Goal: Entertainment & Leisure: Consume media (video, audio)

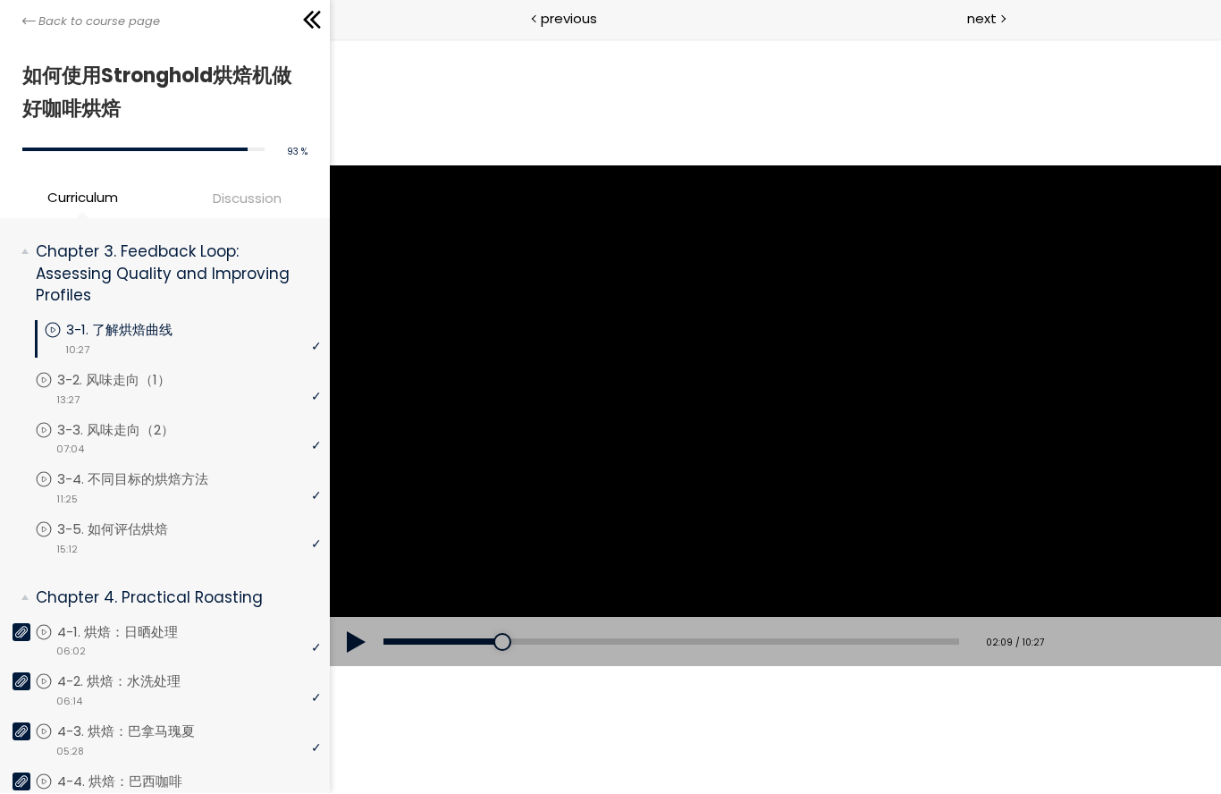
scroll to position [623, 0]
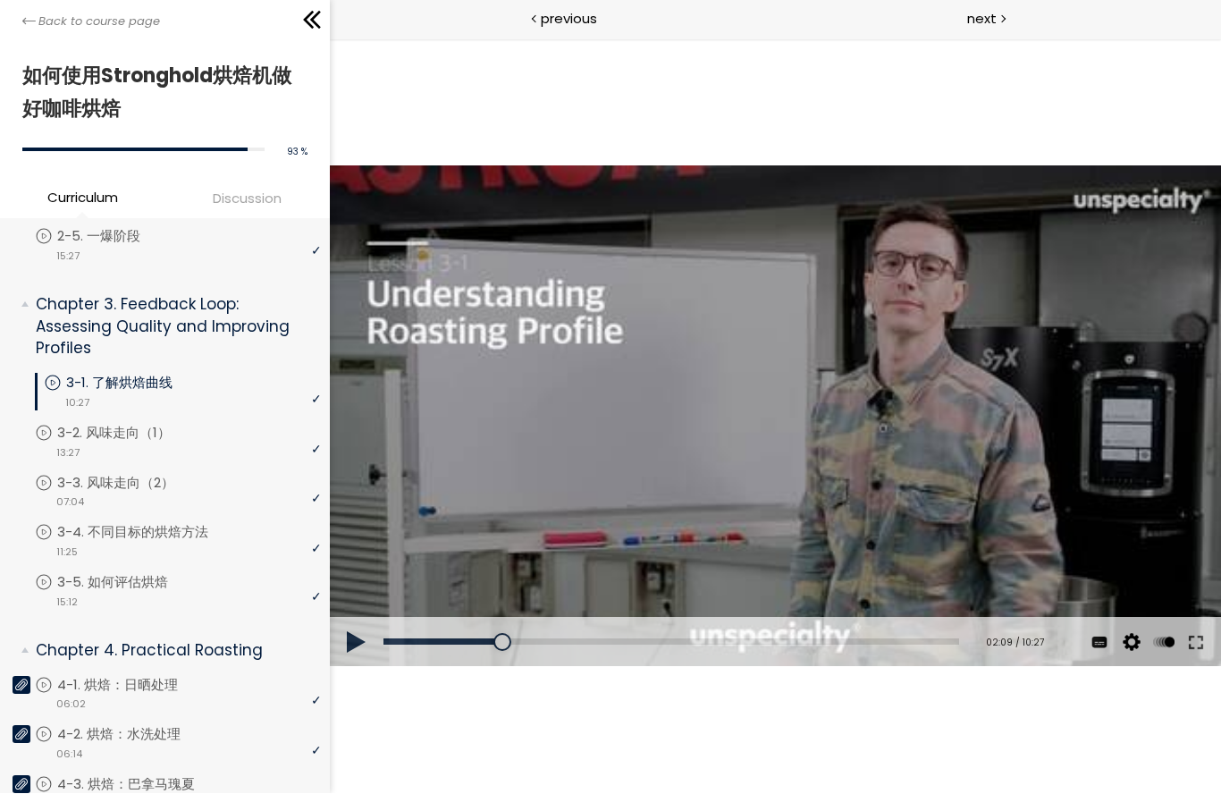
click at [98, 378] on p "3-1. 了解烘焙曲线" at bounding box center [137, 384] width 142 height 20
click at [92, 374] on p "3-1. 了解烘焙曲线" at bounding box center [137, 384] width 142 height 20
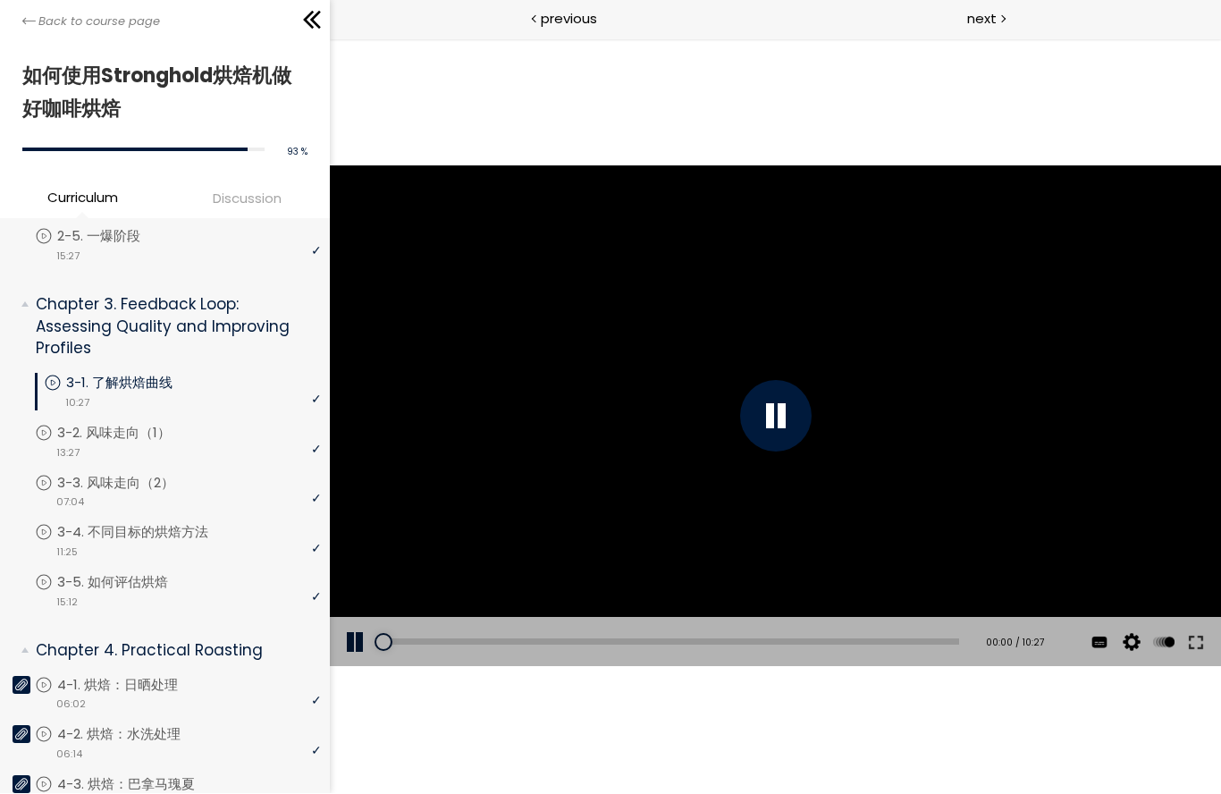
click at [358, 653] on button at bounding box center [356, 642] width 54 height 50
click at [89, 383] on p "3-1. 了解烘焙曲线" at bounding box center [137, 384] width 142 height 20
click at [792, 423] on div at bounding box center [775, 416] width 72 height 72
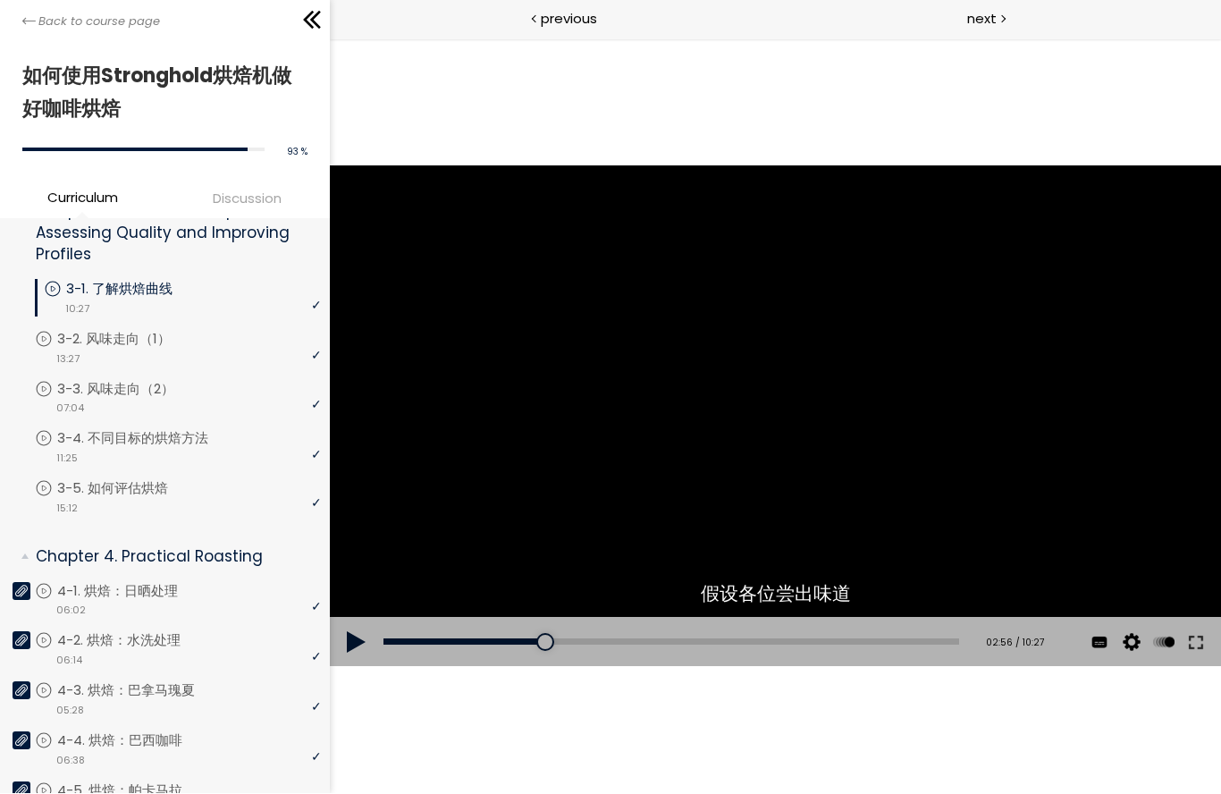
scroll to position [716, 0]
click at [216, 632] on p "4-2. 烘焙：水洗处理" at bounding box center [136, 642] width 159 height 20
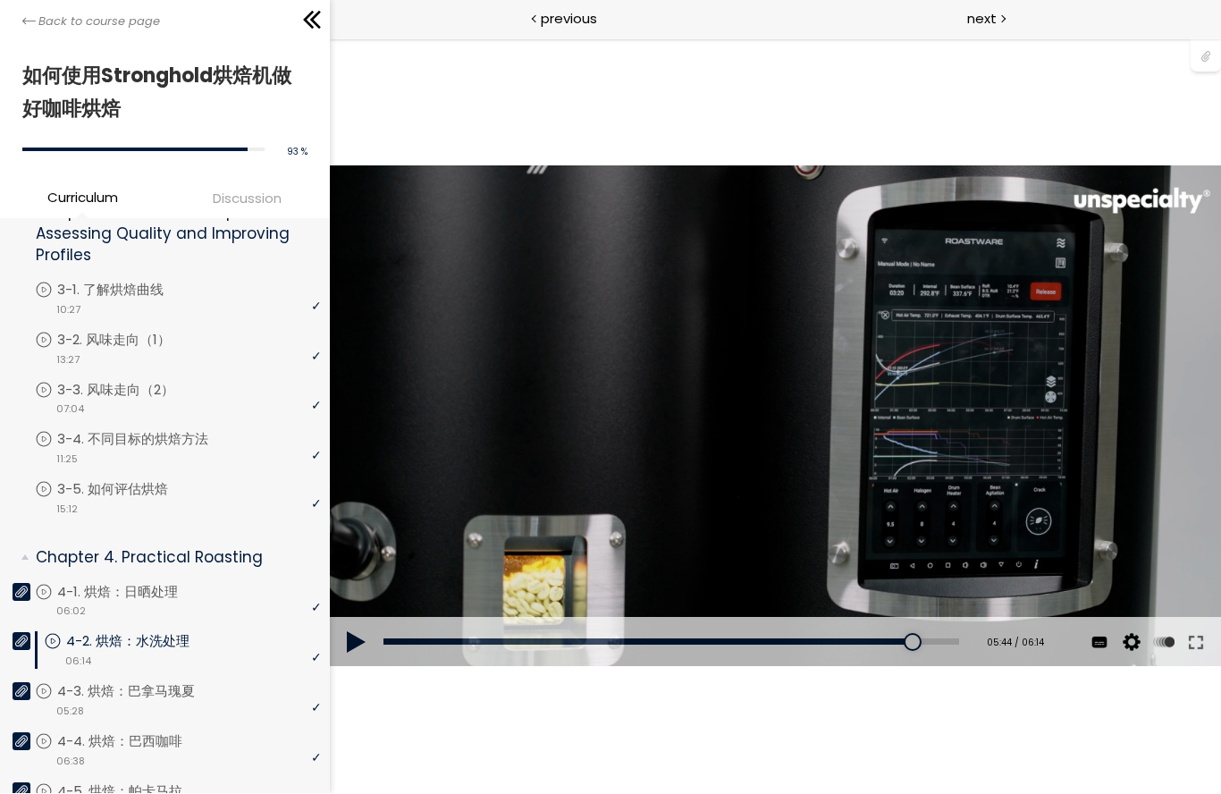
click at [780, 413] on div "使用的生咖啡豆数量：600克 您可以点击上方的 📎 下载烘焙曲线。 使用的生咖啡豆数量：600克" at bounding box center [774, 414] width 891 height 501
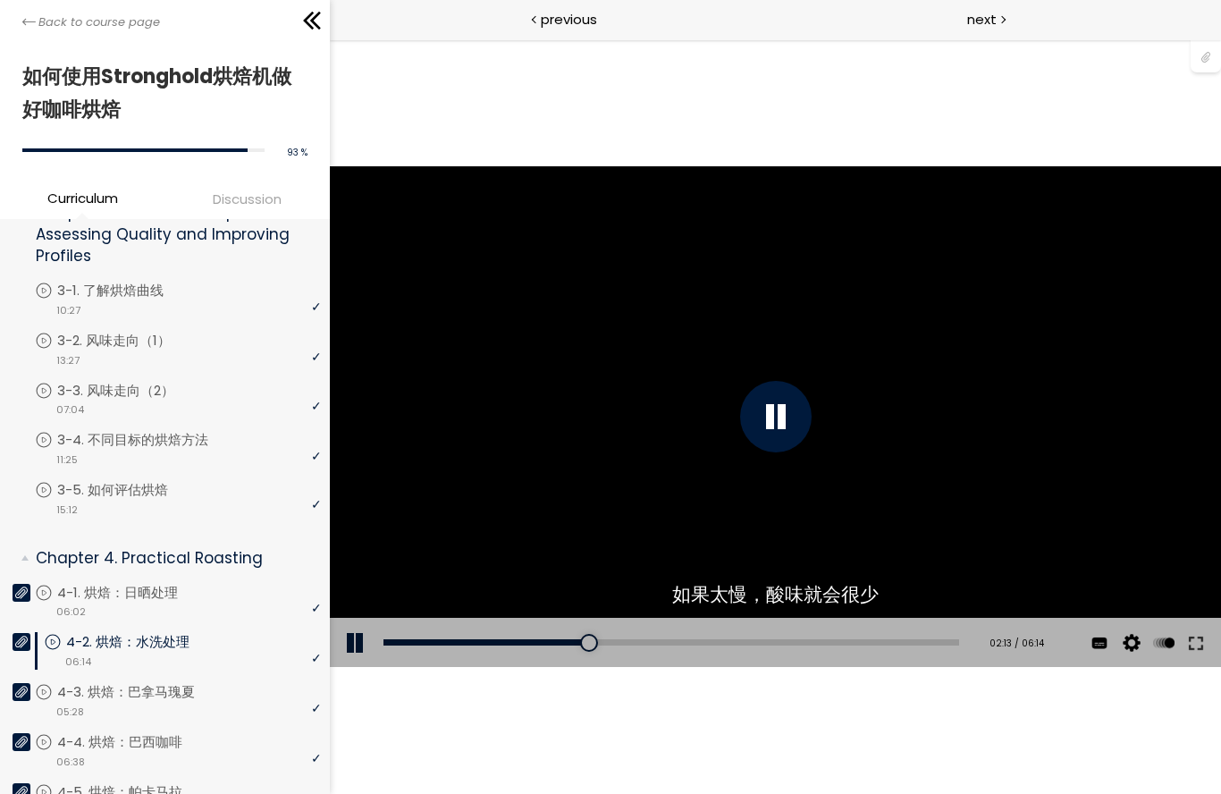
click at [882, 507] on div "使用的生咖啡豆数量：600克 您可以点击上方的 📎 下载烘焙曲线。 使用的生咖啡豆数量：600克" at bounding box center [774, 415] width 891 height 501
click at [771, 411] on div at bounding box center [775, 417] width 72 height 72
click at [1200, 635] on button at bounding box center [1195, 643] width 32 height 50
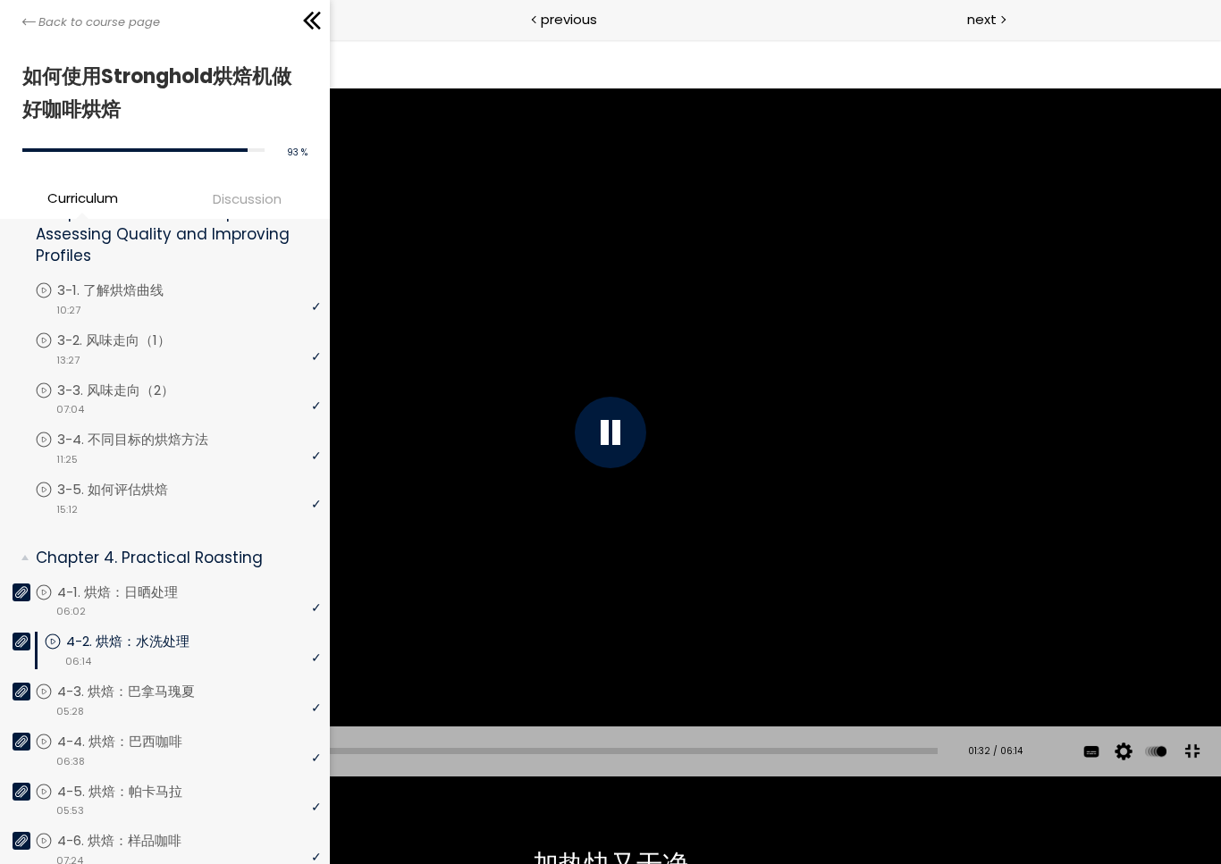
click at [273, 754] on div "01:32" at bounding box center [496, 751] width 884 height 6
click at [632, 418] on div at bounding box center [611, 433] width 72 height 72
click at [19, 777] on button at bounding box center [27, 752] width 54 height 50
click at [426, 775] on div "使用的生咖啡豆数量：600克 您可以点击上方的 📎 下载烘焙曲线。 使用的生咖啡豆数量：600克" at bounding box center [610, 431] width 1221 height 686
click at [640, 430] on div at bounding box center [611, 433] width 72 height 72
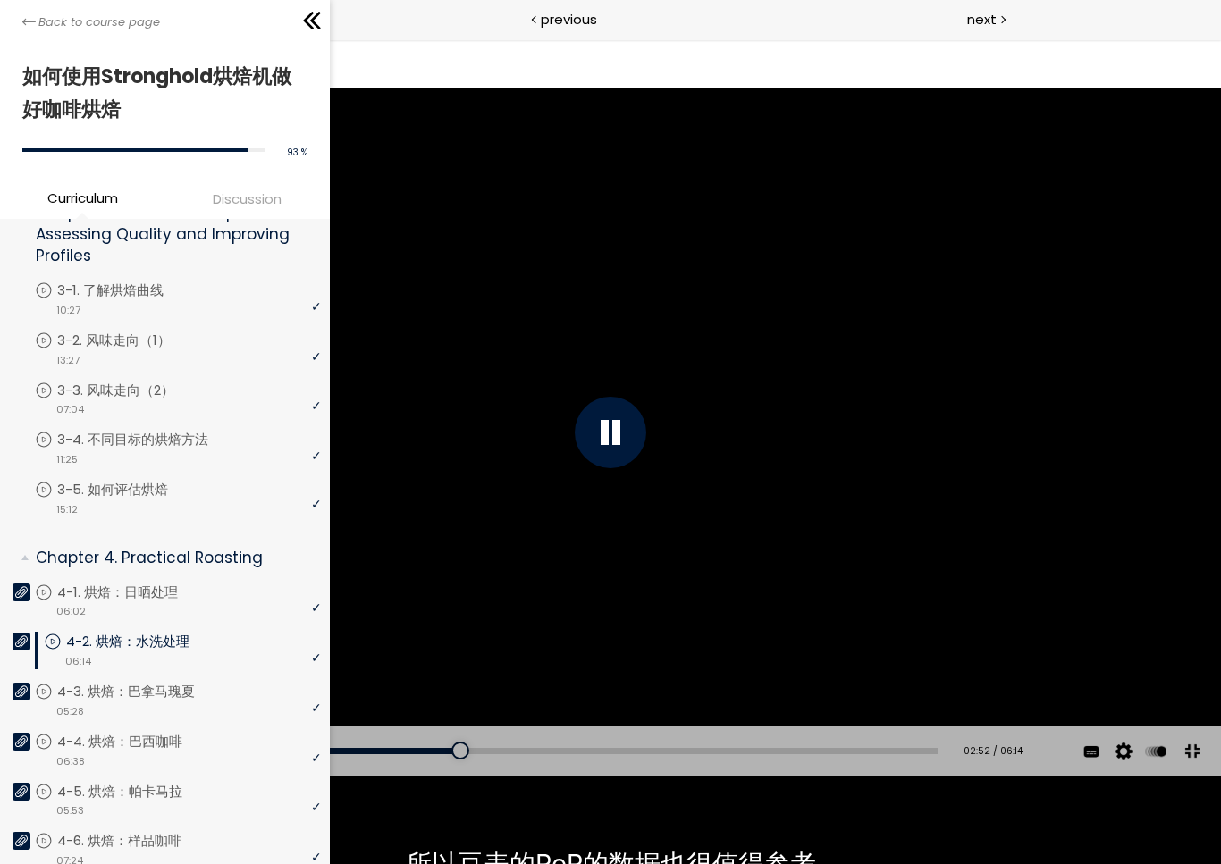
click at [627, 430] on div at bounding box center [611, 433] width 72 height 72
click at [636, 449] on div at bounding box center [611, 433] width 72 height 72
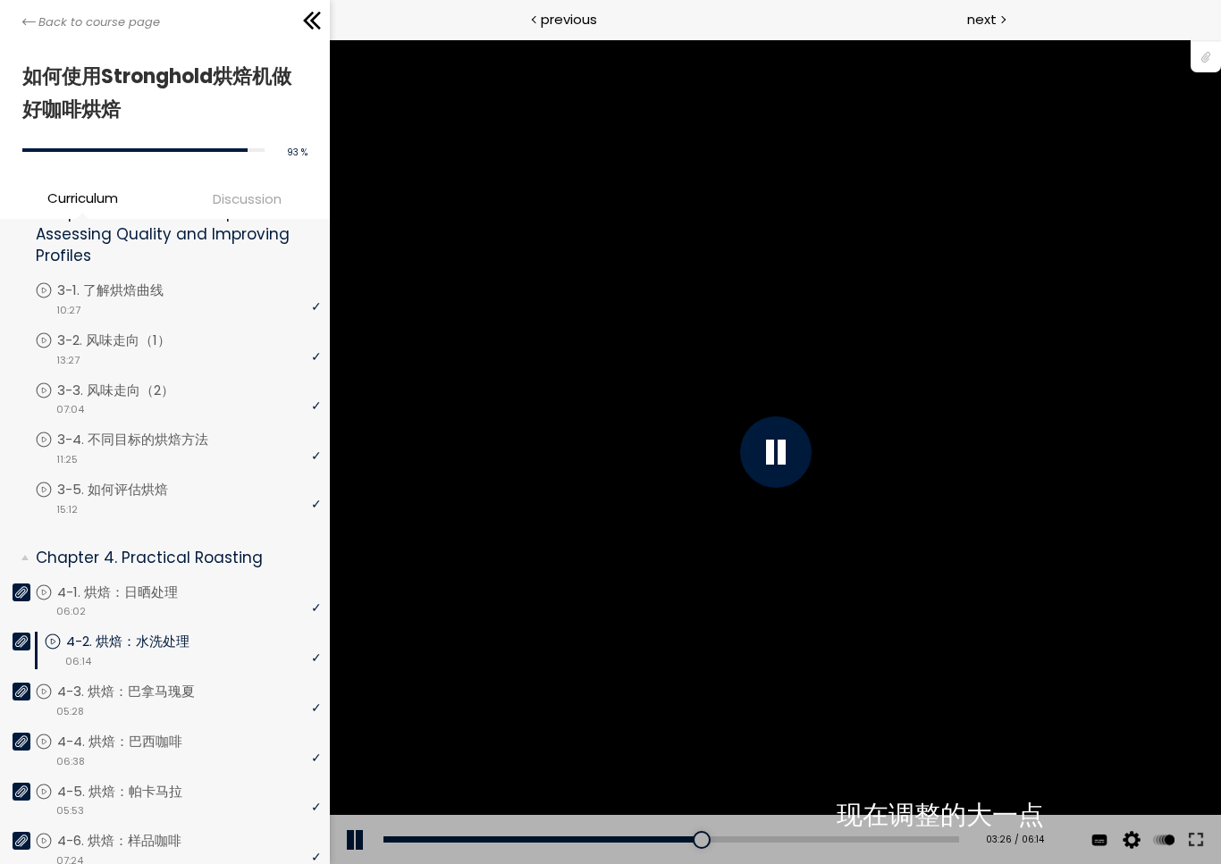
click at [940, 793] on div "03:38" at bounding box center [671, 840] width 576 height 6
click at [958, 793] on div "04:01" at bounding box center [671, 840] width 576 height 6
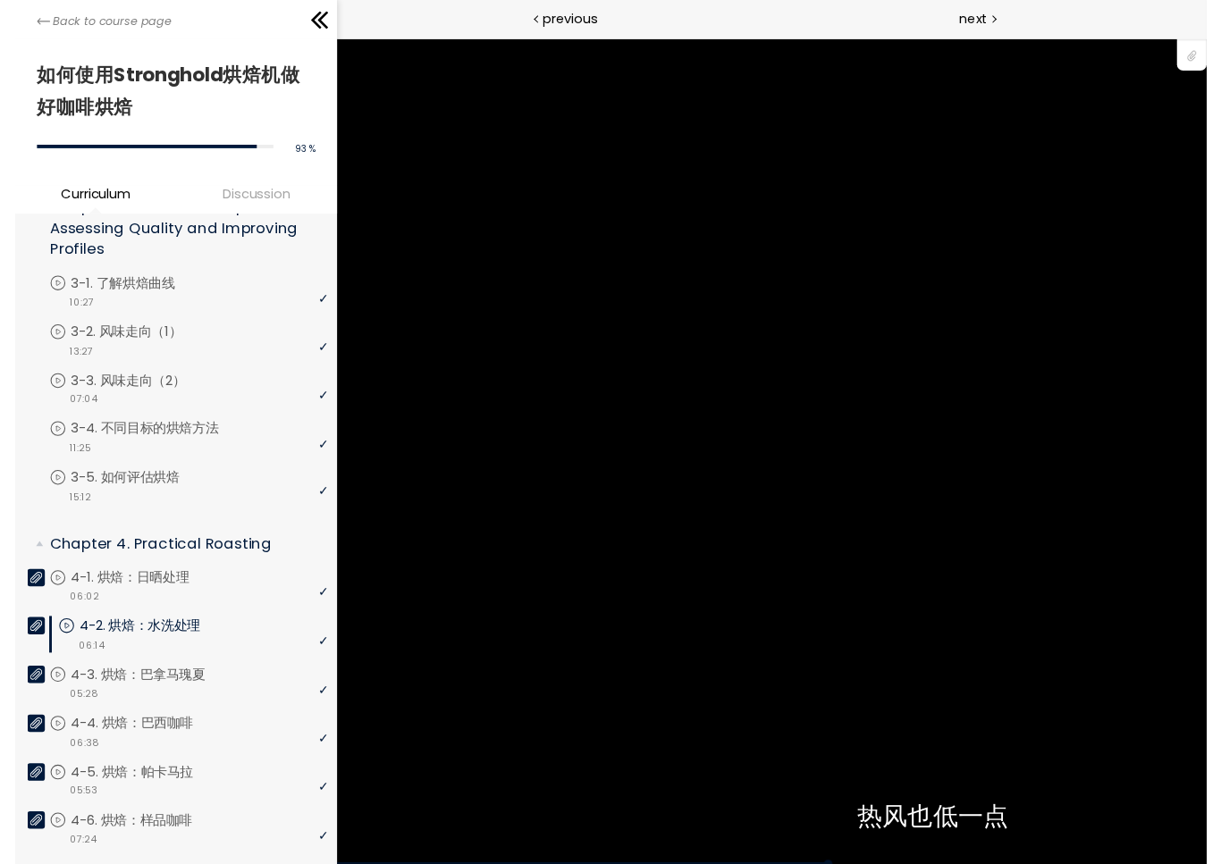
click at [1097, 494] on div "使用的生咖啡豆数量：600克 您可以点击上方的 📎 下载烘焙曲线。 使用的生咖啡豆数量：600克" at bounding box center [781, 460] width 1221 height 686
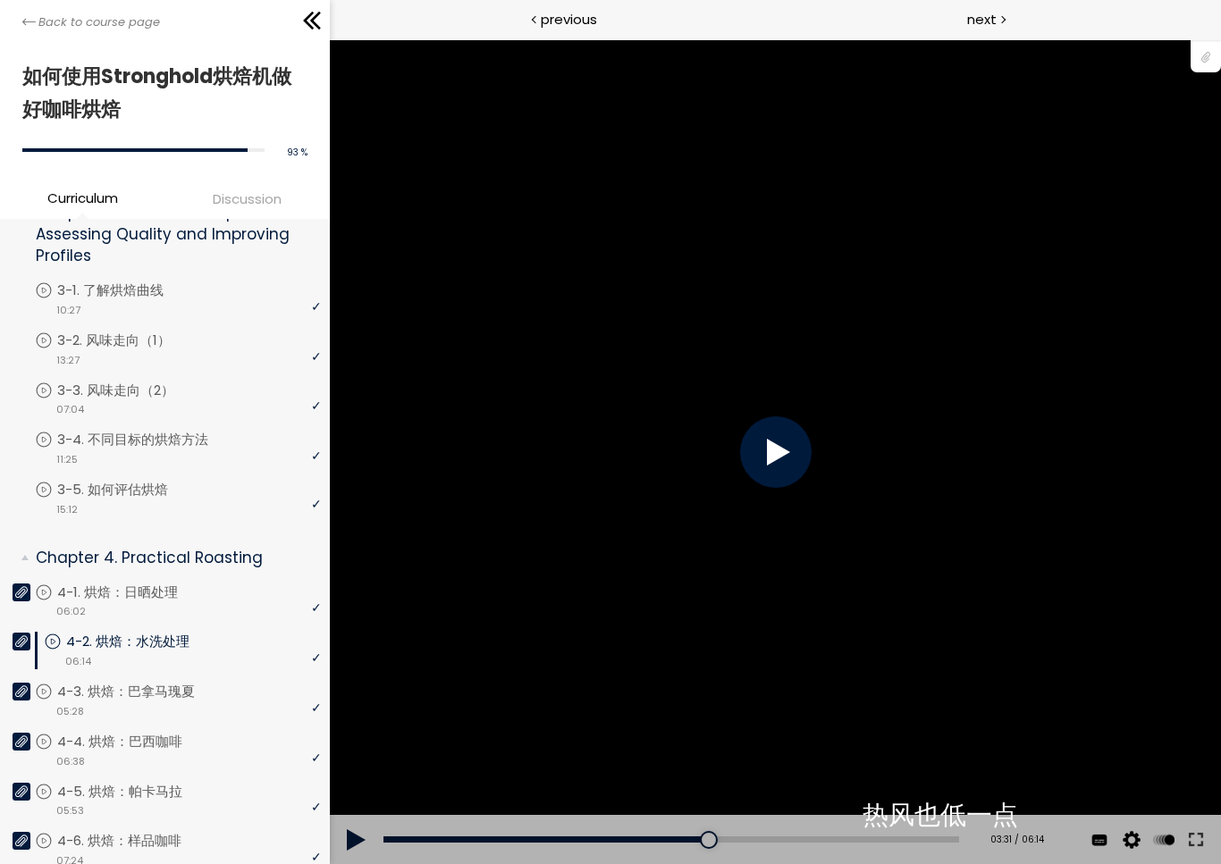
click at [811, 474] on div at bounding box center [775, 452] width 72 height 72
click at [811, 458] on div at bounding box center [775, 452] width 72 height 72
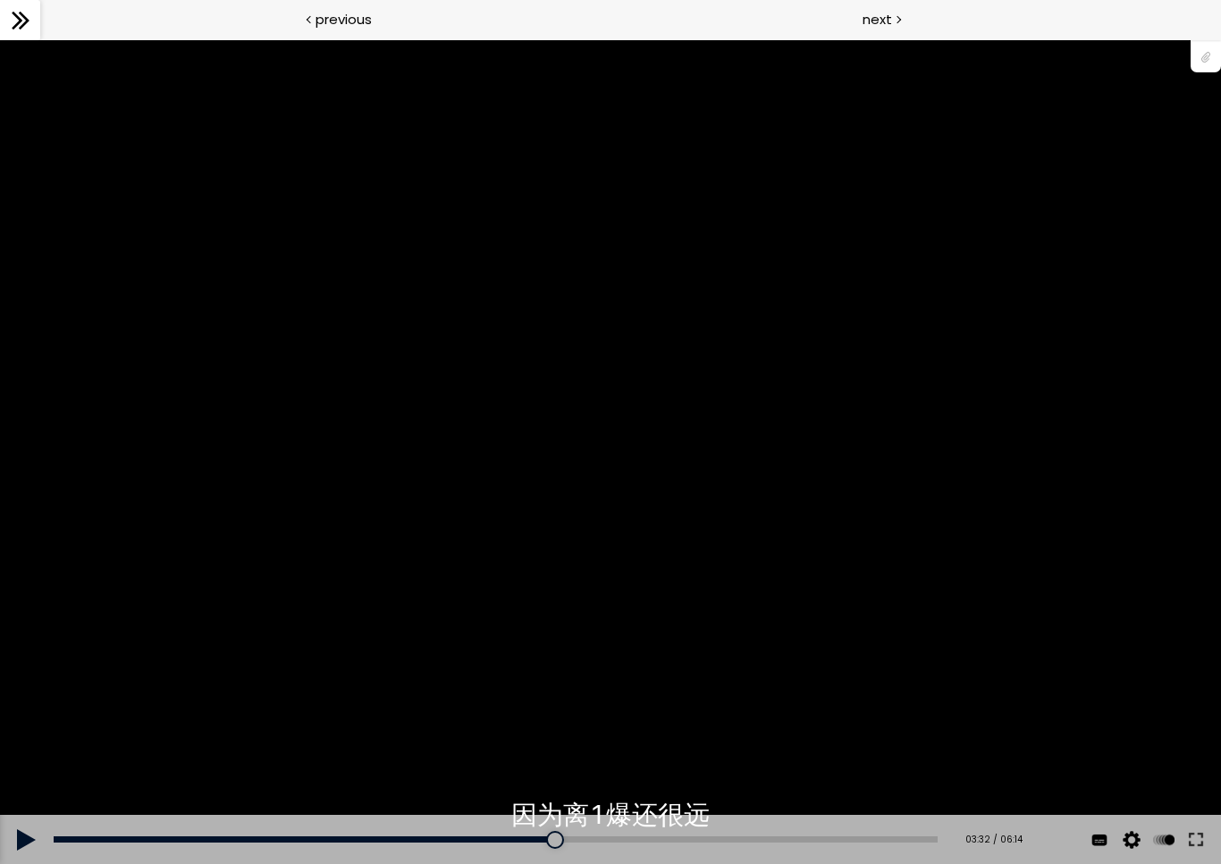
click at [837, 423] on div "使用的生咖啡豆数量：600克 您可以点击上方的 📎 下载烘焙曲线。 使用的生咖啡豆数量：600克" at bounding box center [610, 451] width 1221 height 686
click at [130, 178] on div "使用的生咖啡豆数量：600克 您可以点击上方的 📎 下载烘焙曲线。 使用的生咖啡豆数量：600克" at bounding box center [610, 451] width 1221 height 686
click at [890, 200] on div "使用的生咖啡豆数量：600克 您可以点击上方的 📎 下载烘焙曲线。 使用的生咖啡豆数量：600克" at bounding box center [610, 451] width 1221 height 686
click at [611, 487] on div at bounding box center [611, 452] width 72 height 72
click at [1218, 103] on div "使用的生咖啡豆数量：600克 您可以点击上方的 📎 下载烘焙曲线。 使用的生咖啡豆数量：600克" at bounding box center [610, 451] width 1221 height 825
